Goal: Task Accomplishment & Management: Use online tool/utility

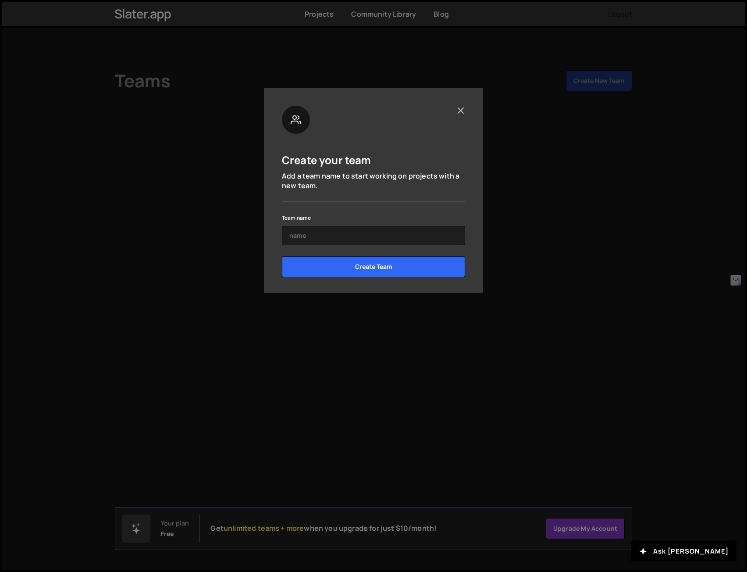
click at [456, 110] on div at bounding box center [373, 120] width 183 height 28
click at [456, 107] on div at bounding box center [373, 120] width 183 height 28
click at [462, 113] on button "Close" at bounding box center [460, 110] width 9 height 9
click at [340, 240] on input "text" at bounding box center [373, 235] width 183 height 19
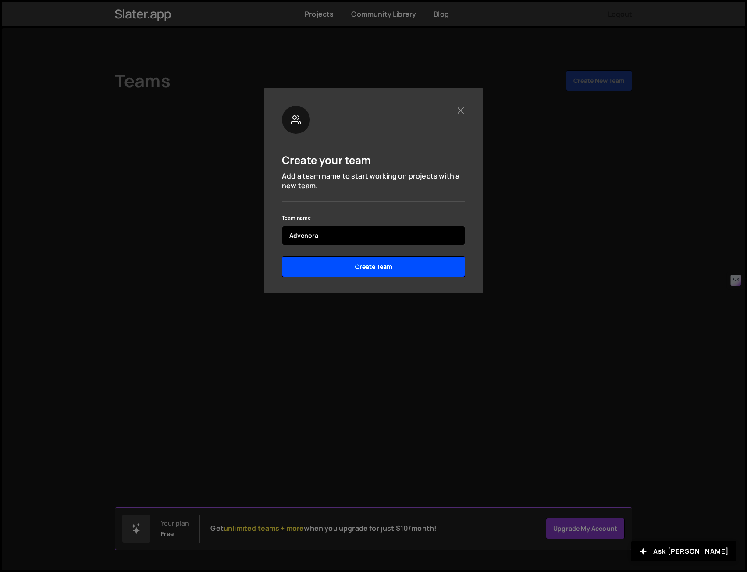
type input "Advenora"
click at [347, 271] on input "Create Team" at bounding box center [373, 266] width 183 height 21
